Goal: Transaction & Acquisition: Purchase product/service

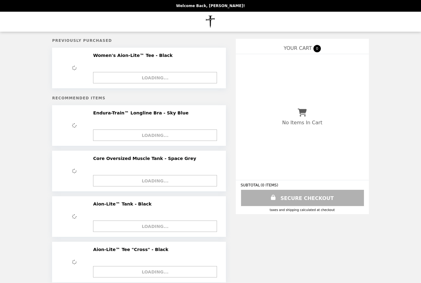
select select "*"
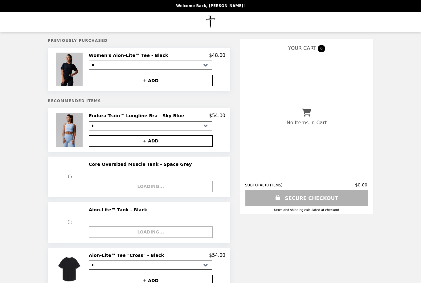
select select "*"
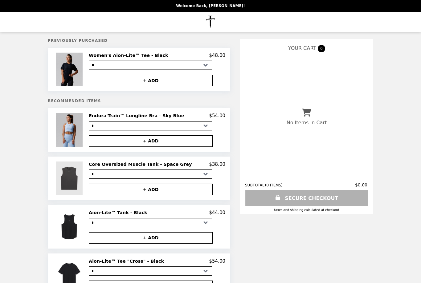
click at [78, 181] on img at bounding box center [70, 179] width 29 height 34
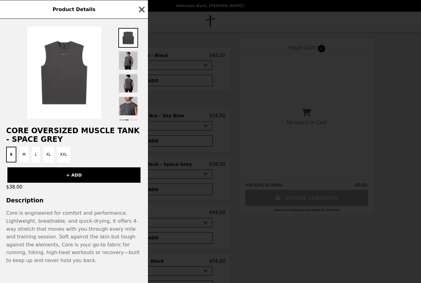
click at [144, 8] on icon "button" at bounding box center [142, 9] width 6 height 6
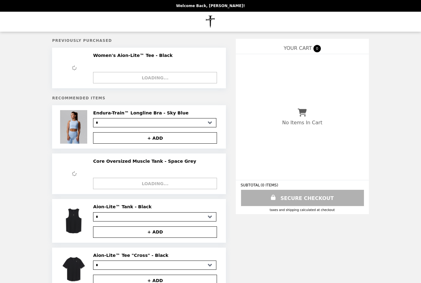
select select "*"
